Goal: Information Seeking & Learning: Learn about a topic

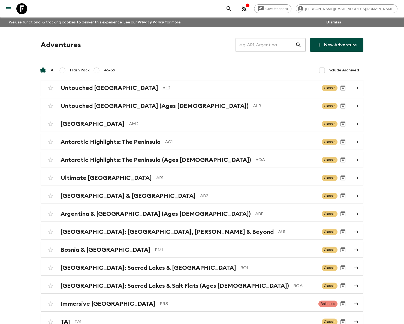
click at [283, 42] on input "text" at bounding box center [265, 44] width 60 height 15
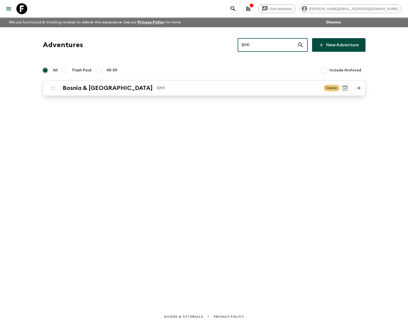
type input "BM1"
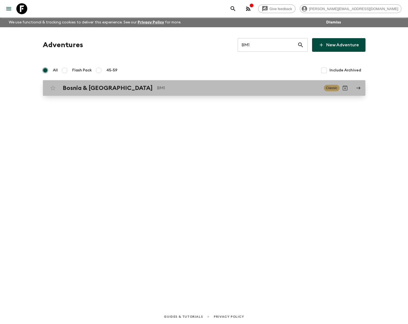
click at [157, 86] on p "BM1" at bounding box center [238, 88] width 162 height 7
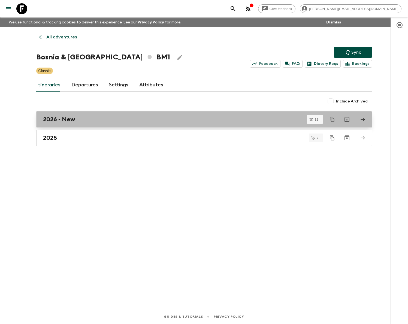
click at [89, 119] on div "2026 - New" at bounding box center [199, 119] width 312 height 7
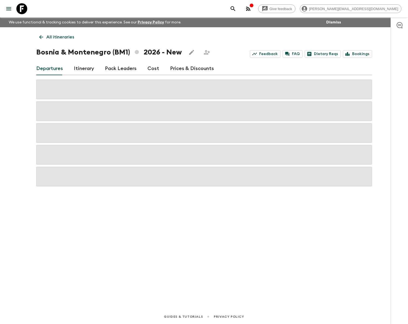
click at [150, 68] on link "Cost" at bounding box center [153, 68] width 12 height 13
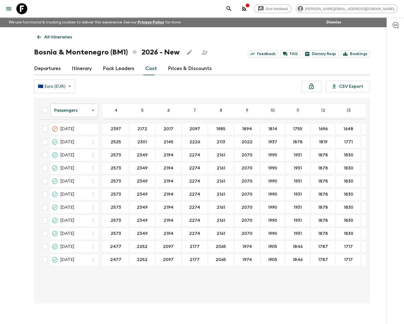
click at [25, 10] on icon at bounding box center [21, 8] width 11 height 11
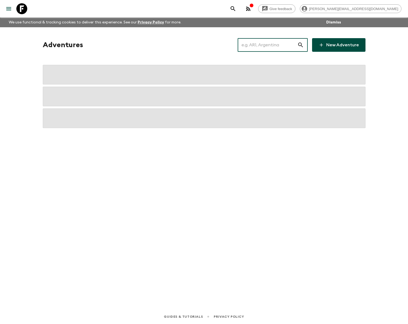
click at [256, 47] on input "text" at bounding box center [268, 44] width 60 height 15
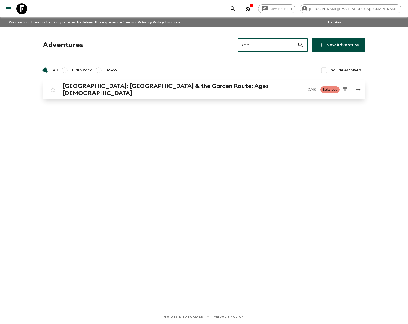
type input "zab"
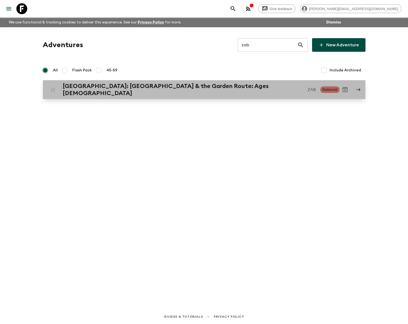
click at [218, 86] on h2 "[GEOGRAPHIC_DATA]: [GEOGRAPHIC_DATA] & the Garden Route: Ages [DEMOGRAPHIC_DATA]" at bounding box center [183, 90] width 241 height 14
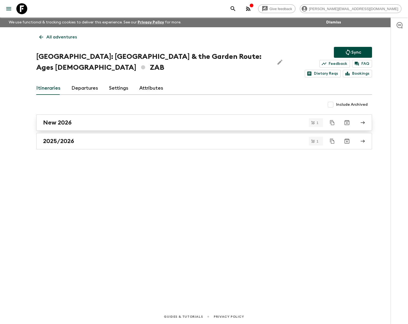
click at [75, 123] on div "New 2026" at bounding box center [199, 122] width 312 height 7
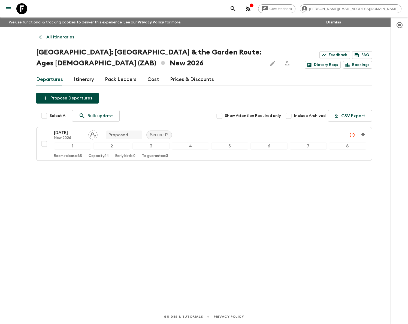
click at [26, 8] on icon at bounding box center [21, 8] width 11 height 11
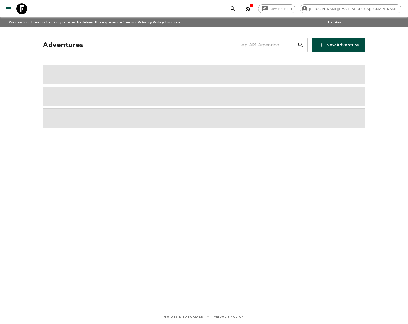
click at [265, 47] on input "text" at bounding box center [268, 44] width 60 height 15
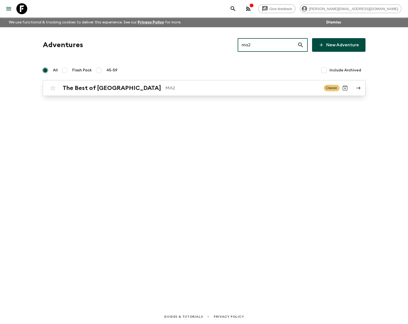
type input "ma2"
click at [165, 90] on p "MA2" at bounding box center [242, 88] width 154 height 7
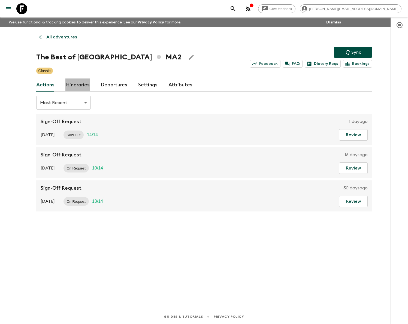
click at [83, 84] on link "Itineraries" at bounding box center [77, 84] width 24 height 13
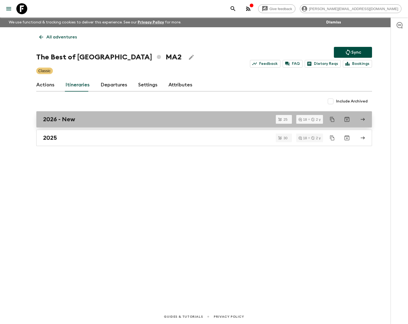
click at [72, 120] on h2 "2026 - New" at bounding box center [59, 119] width 32 height 7
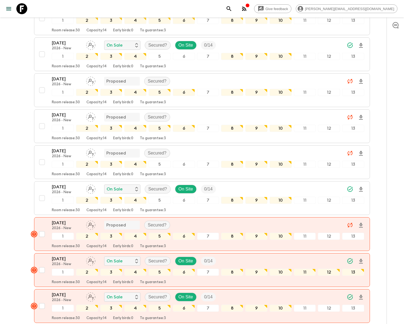
scroll to position [701, 0]
